Goal: Navigation & Orientation: Find specific page/section

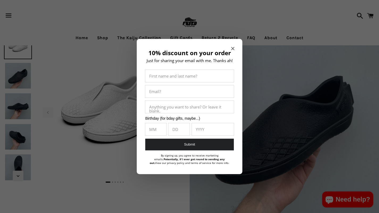
click at [182, 113] on form "First name and last name? Email? Anything you want to share? Or leave it blank.…" at bounding box center [190, 110] width 90 height 81
click at [232, 48] on icon "Close modal" at bounding box center [232, 48] width 3 height 3
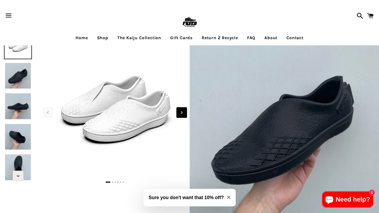
click at [180, 113] on icon "Next slide" at bounding box center [182, 112] width 6 height 6
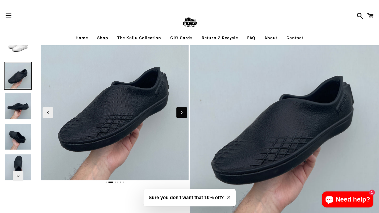
click at [180, 113] on icon "Next slide" at bounding box center [182, 112] width 6 height 6
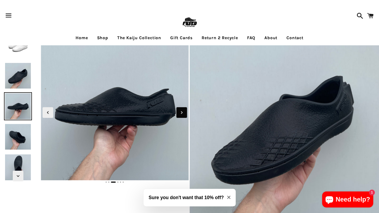
click at [180, 113] on icon "Next slide" at bounding box center [182, 112] width 6 height 6
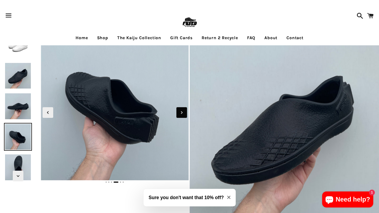
click at [180, 113] on icon "Next slide" at bounding box center [182, 112] width 6 height 6
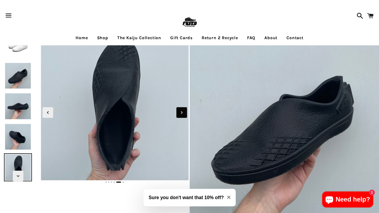
click at [180, 113] on icon "Next slide" at bounding box center [182, 112] width 6 height 6
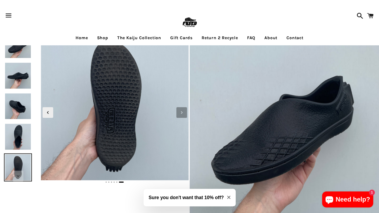
click at [180, 113] on icon "Next slide" at bounding box center [182, 112] width 6 height 6
click at [137, 36] on link "The Kaiju Collection" at bounding box center [139, 37] width 52 height 13
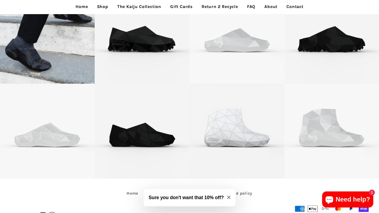
scroll to position [1151, 0]
